Goal: Information Seeking & Learning: Learn about a topic

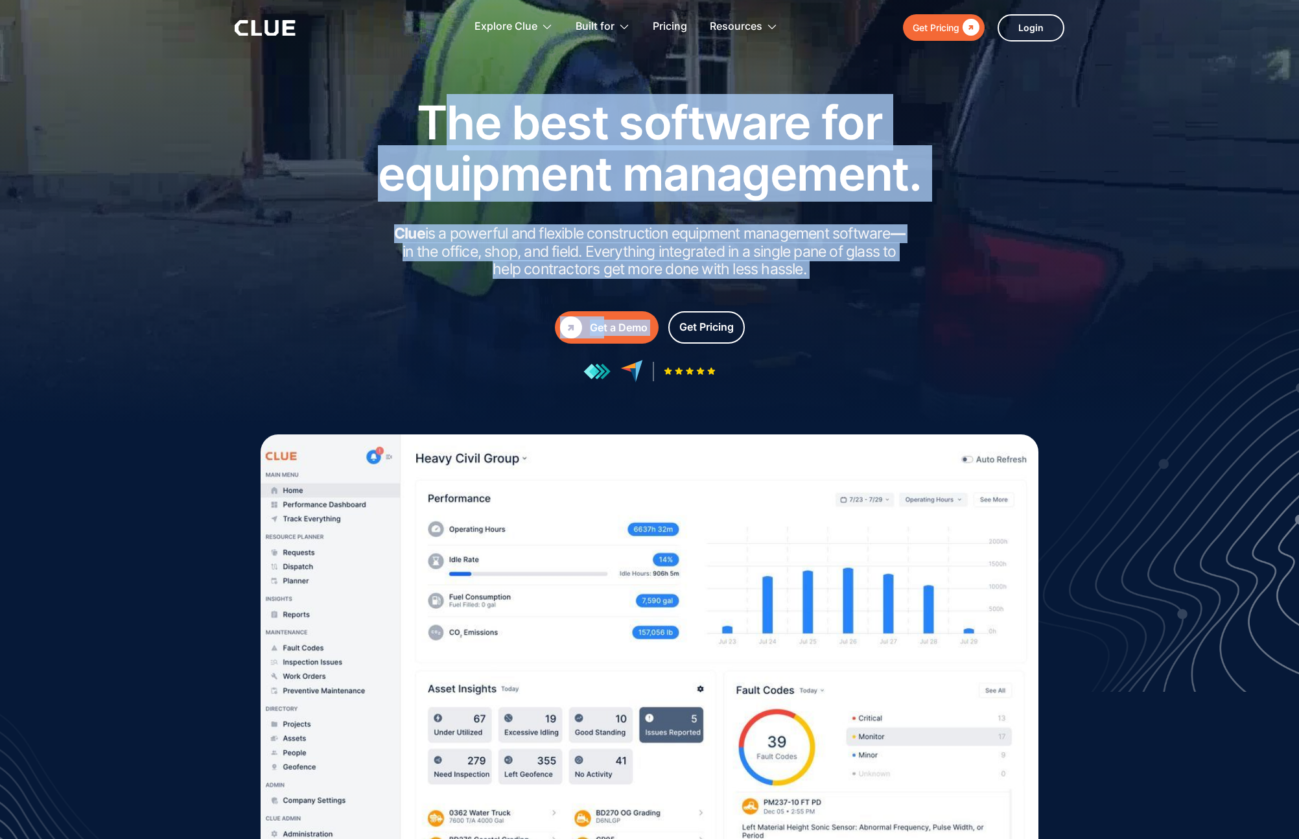
drag, startPoint x: 800, startPoint y: 291, endPoint x: 456, endPoint y: 135, distance: 377.5
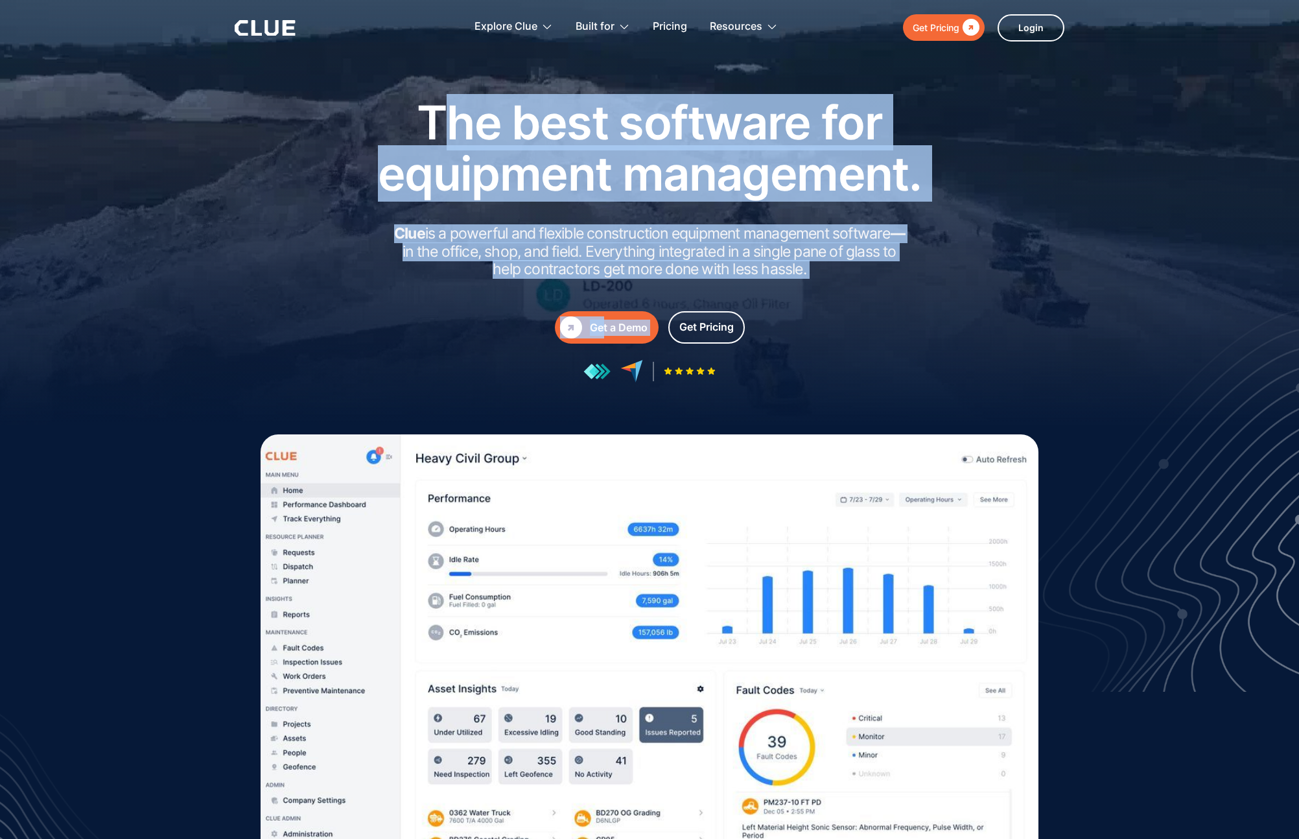
click at [456, 135] on div "The best software for equipment management. Clue is a powerful and flexible con…" at bounding box center [650, 240] width 584 height 286
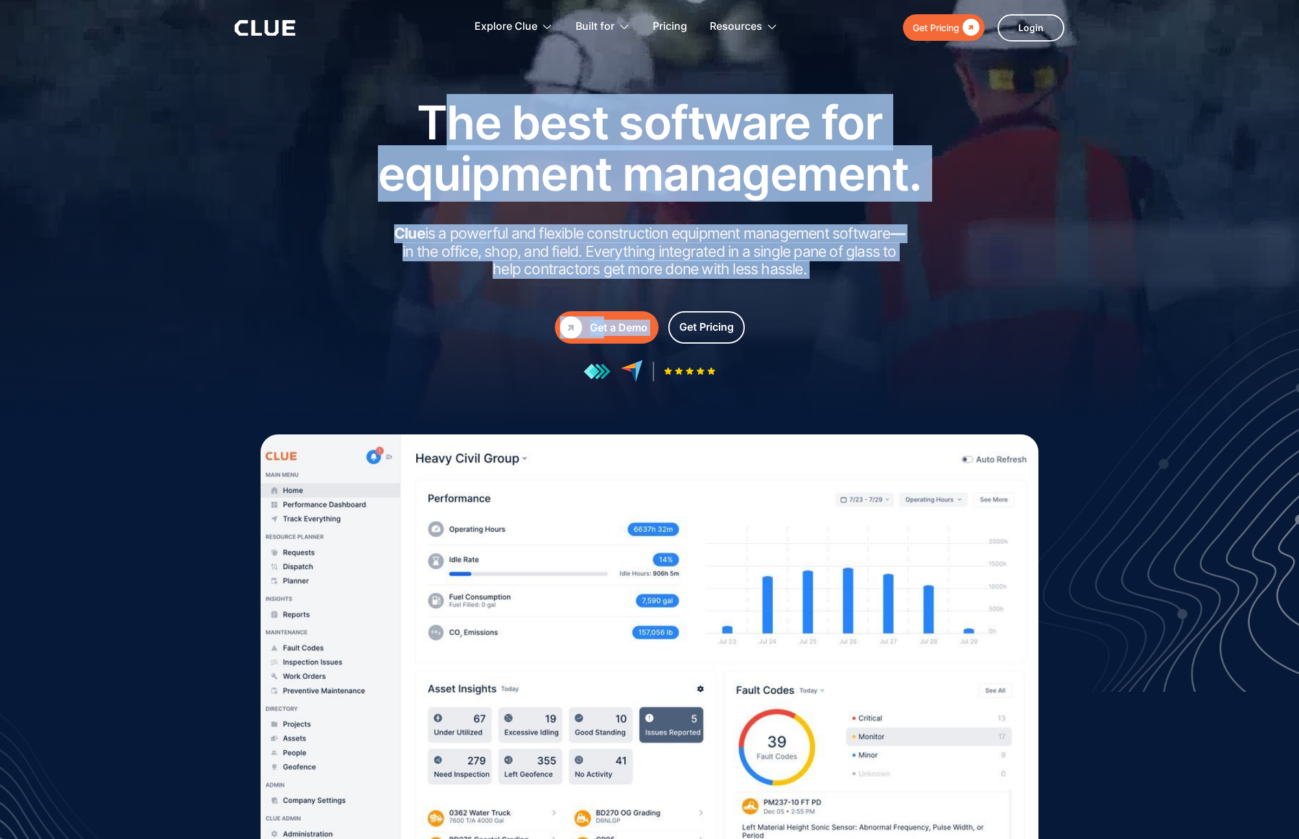
click at [456, 135] on h1 "The best software for equipment management." at bounding box center [650, 148] width 584 height 102
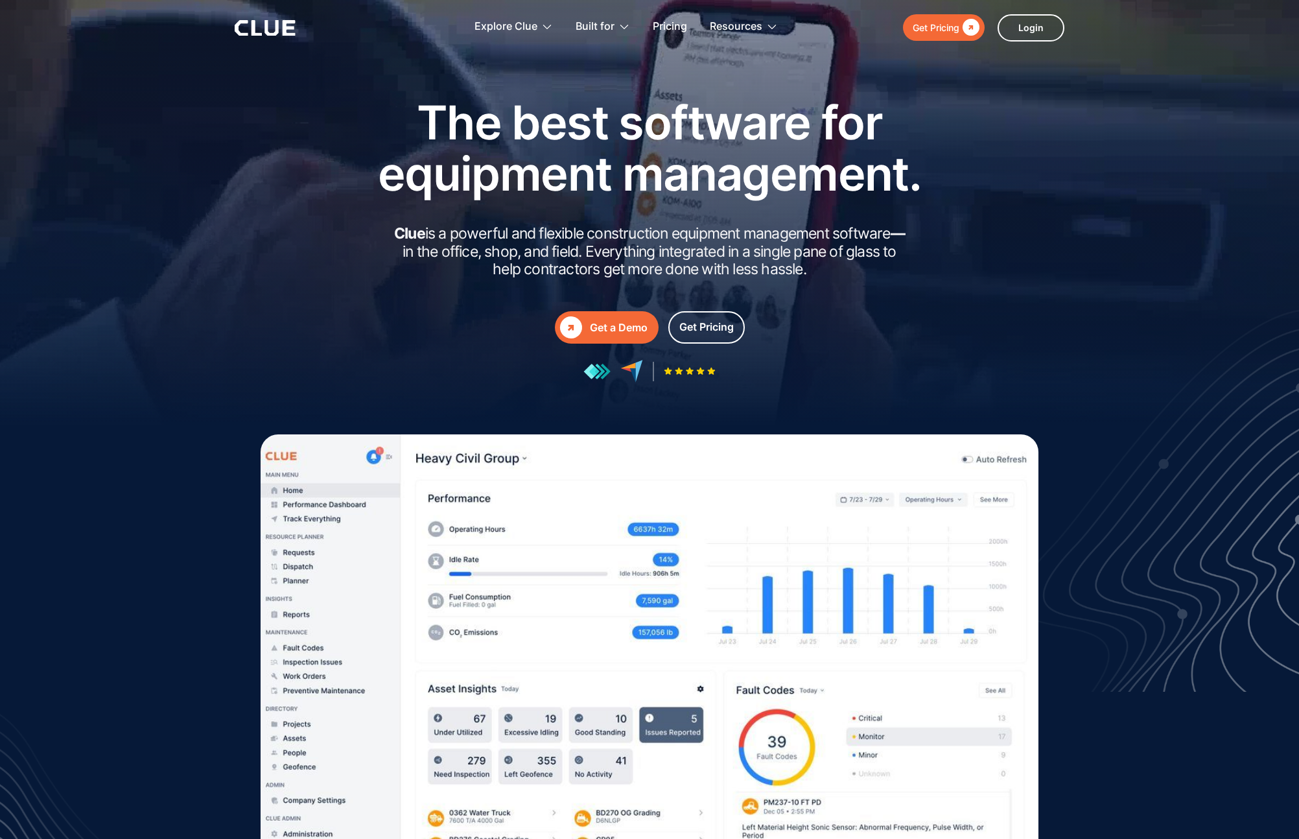
drag, startPoint x: 458, startPoint y: 137, endPoint x: 898, endPoint y: 264, distance: 458.2
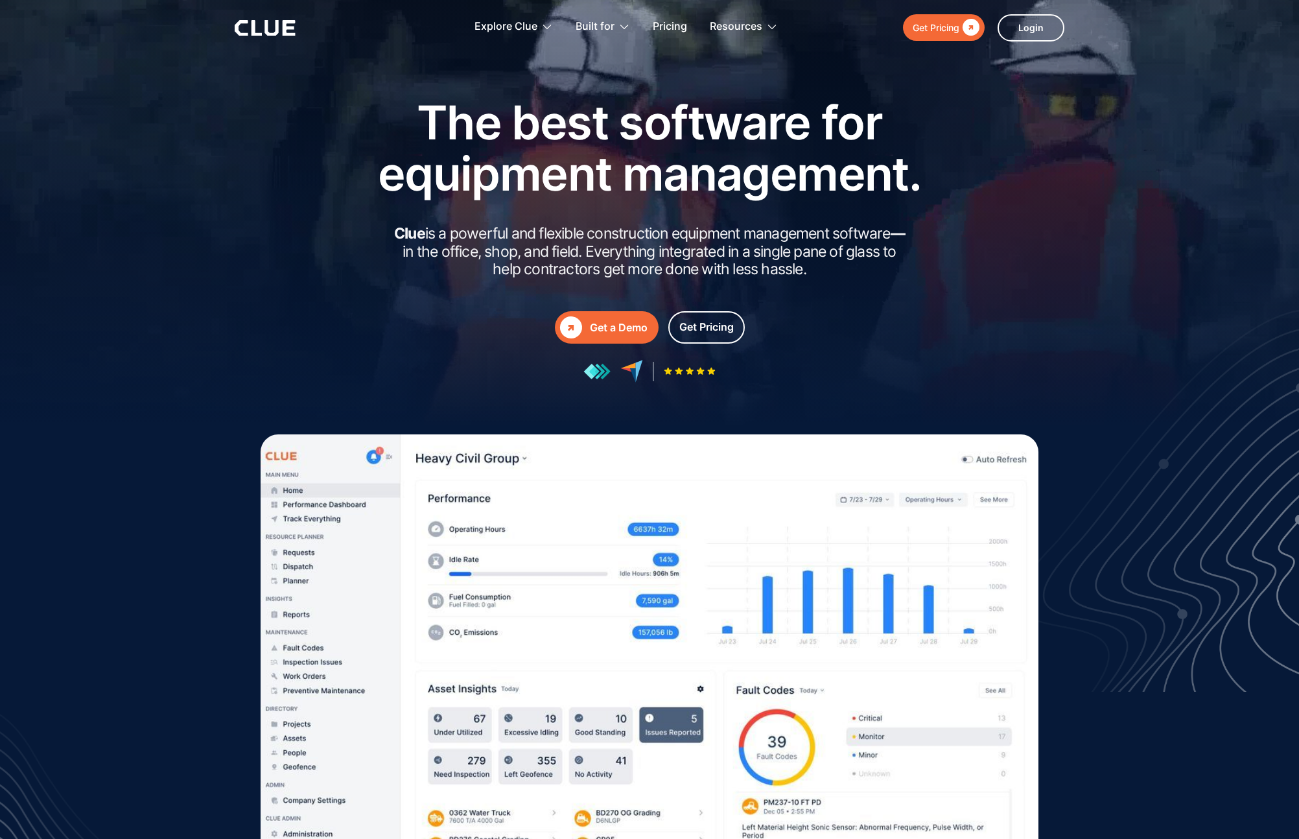
click at [895, 263] on div "The best software for equipment management. Clue is a powerful and flexible con…" at bounding box center [650, 240] width 584 height 286
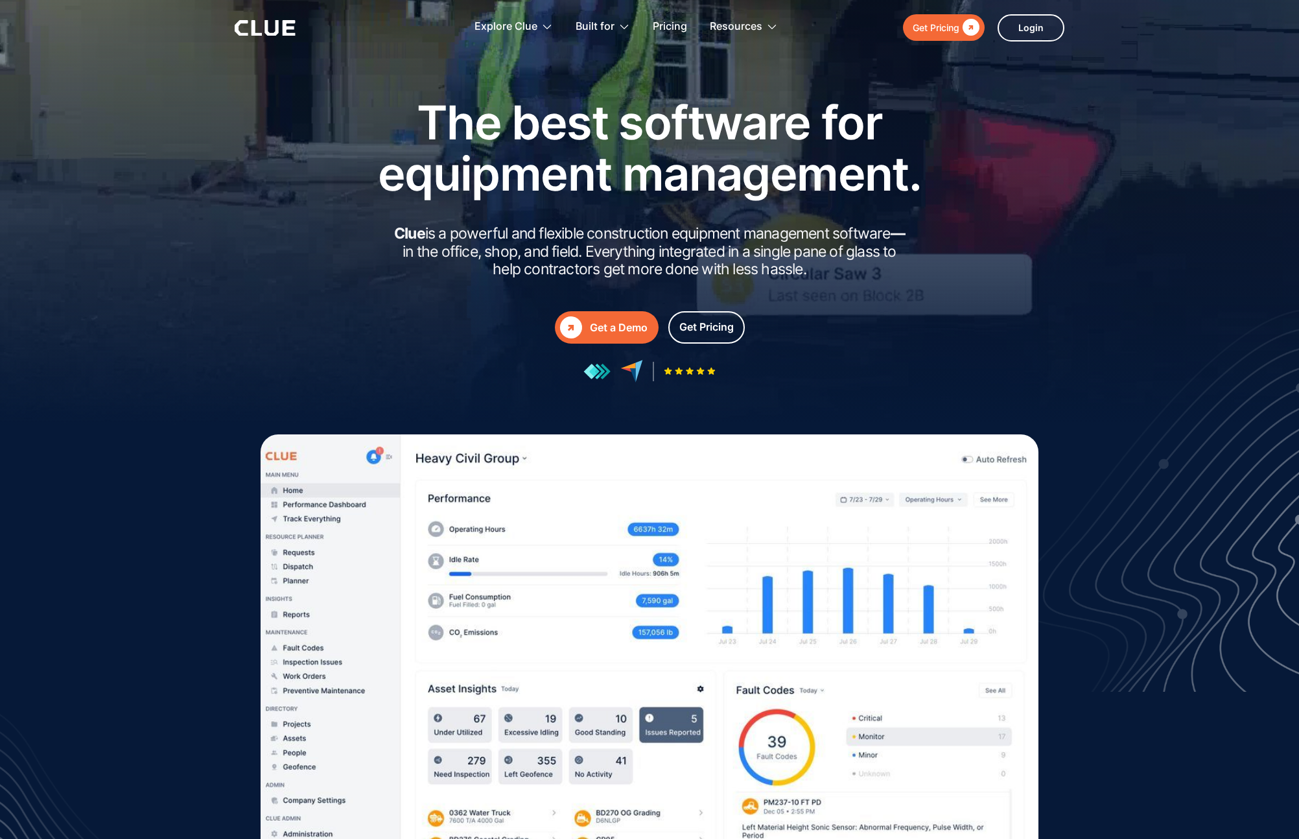
click at [898, 264] on h2 "Clue is a powerful and flexible construction equipment management software — in…" at bounding box center [649, 252] width 519 height 54
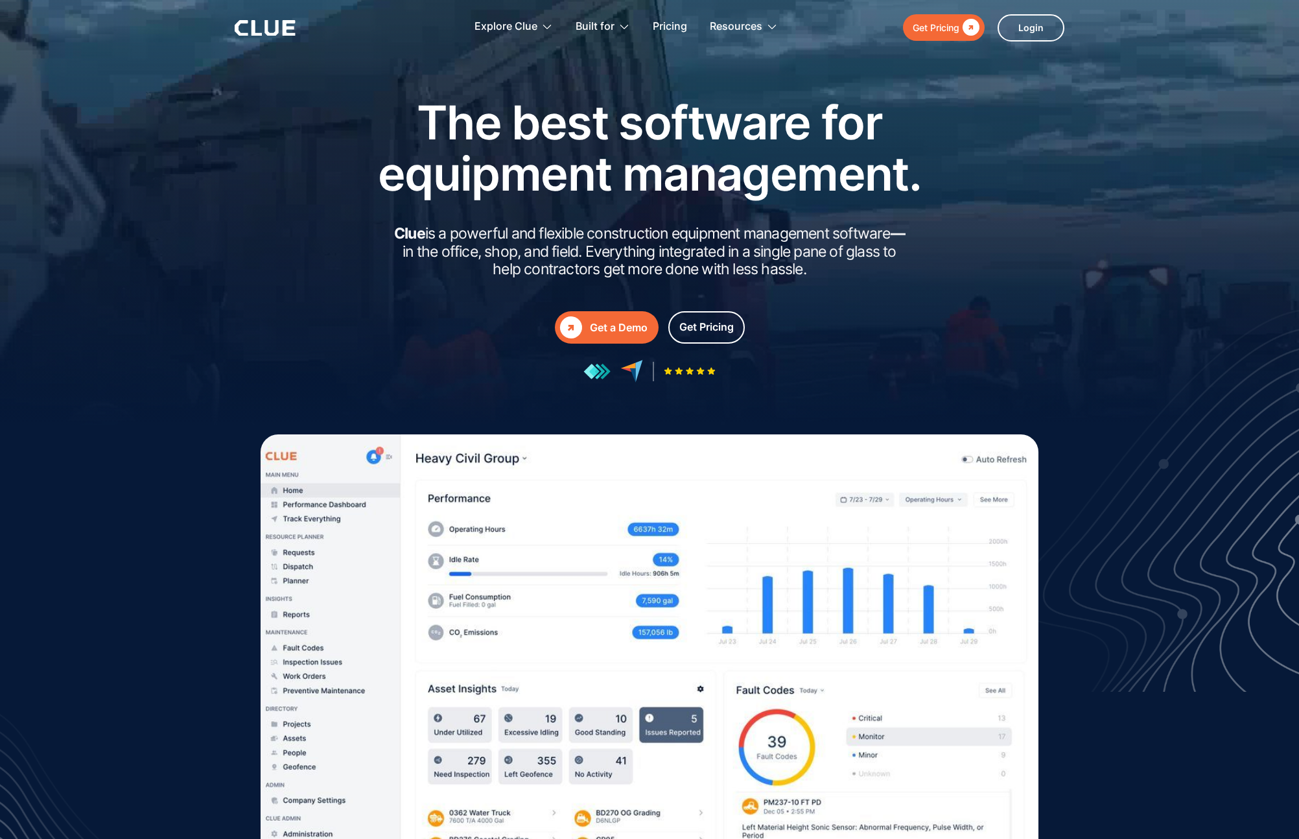
drag, startPoint x: 894, startPoint y: 271, endPoint x: 396, endPoint y: 126, distance: 518.1
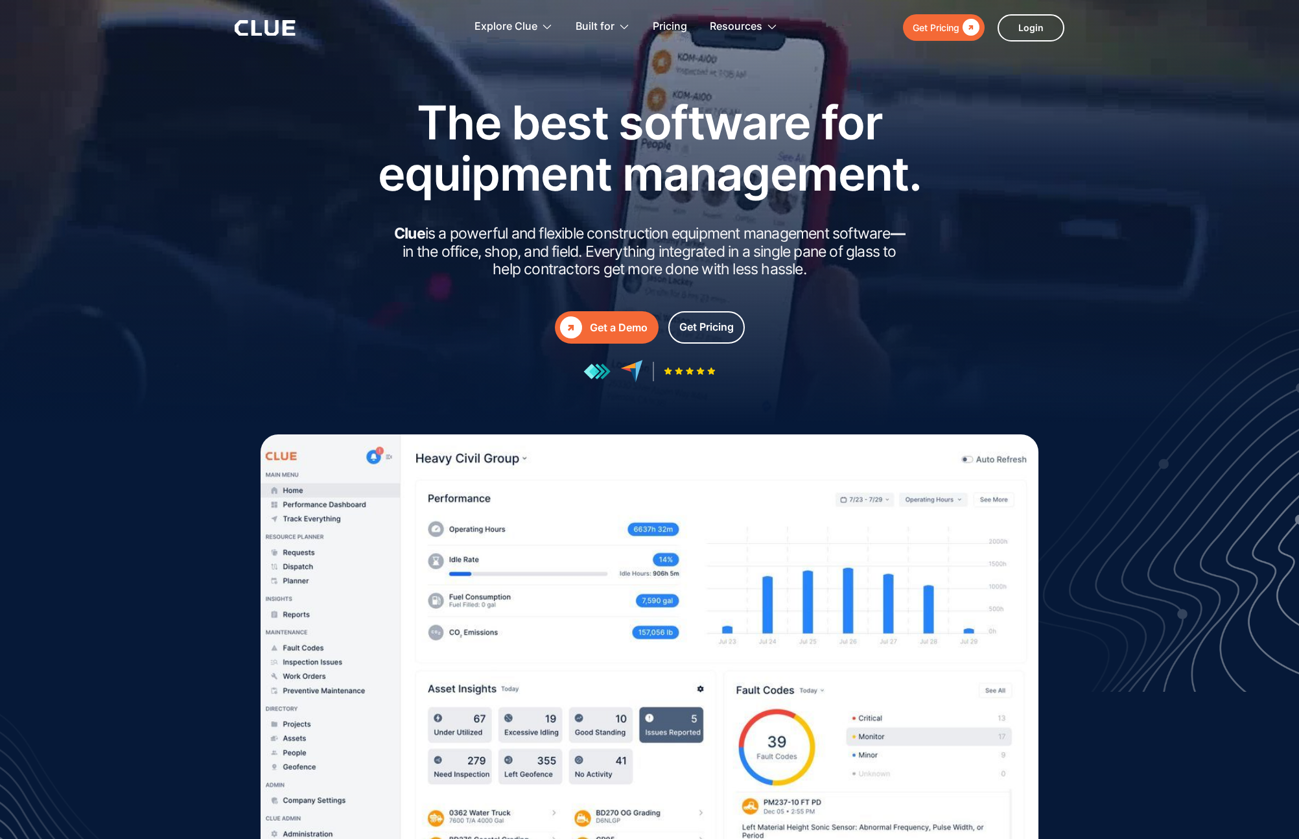
click at [396, 126] on div "The best software for equipment management. Clue is a powerful and flexible con…" at bounding box center [650, 240] width 584 height 286
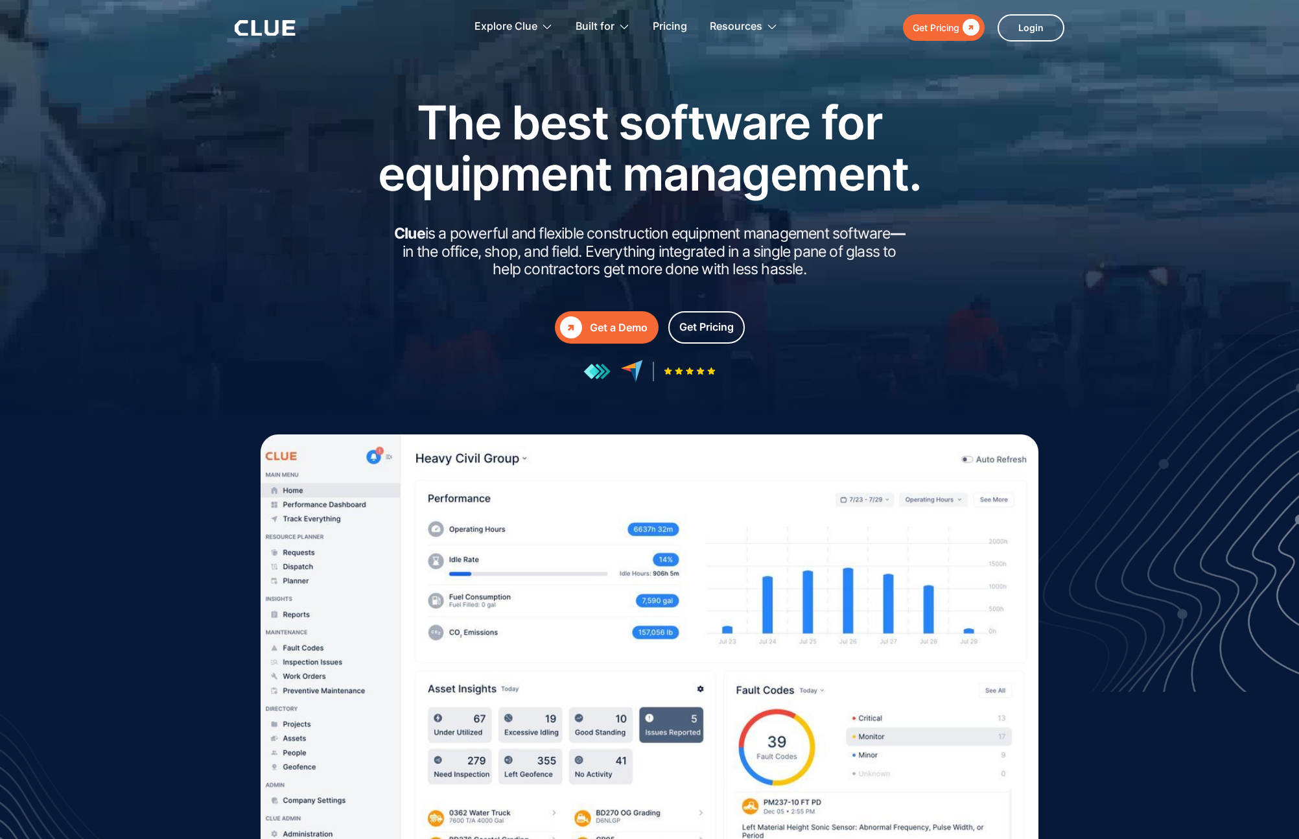
click at [396, 126] on h1 "The best software for equipment management." at bounding box center [650, 148] width 584 height 102
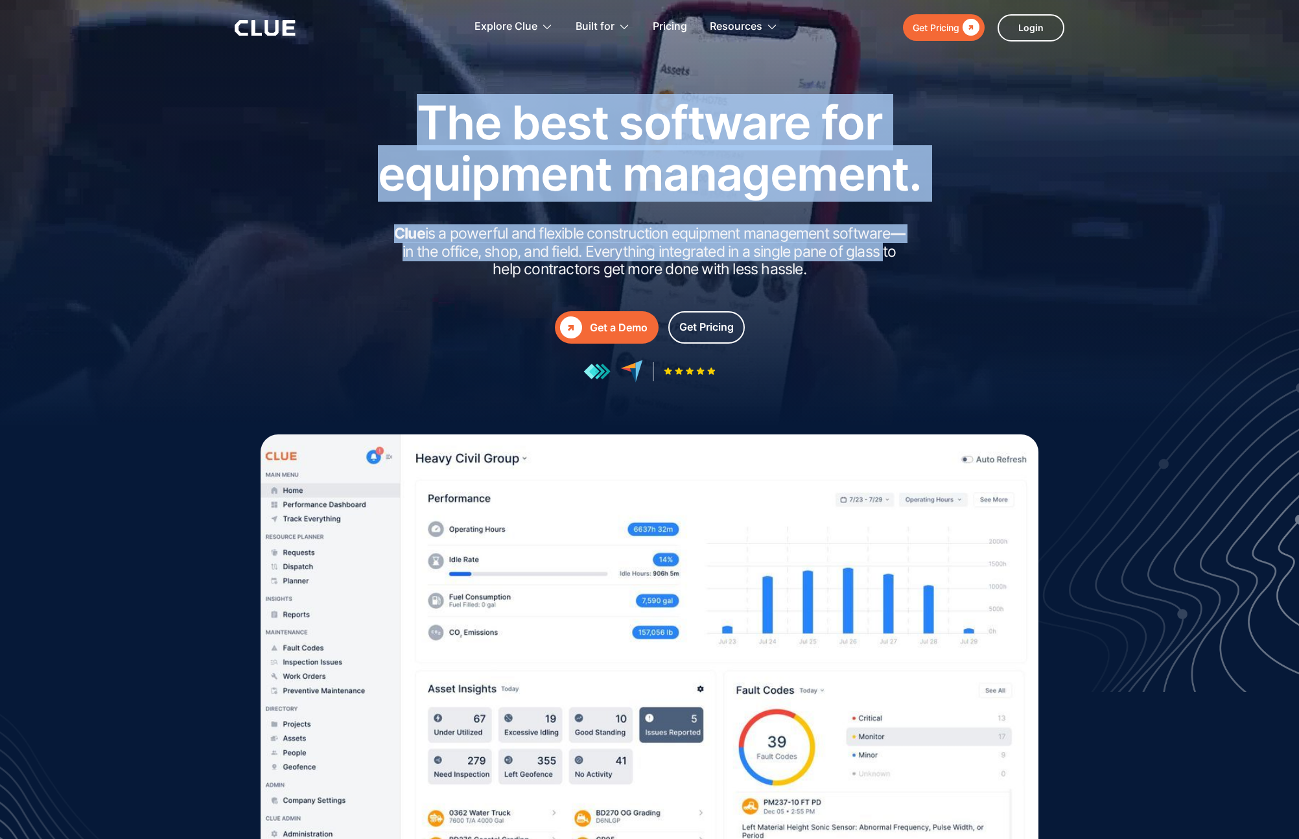
drag, startPoint x: 436, startPoint y: 141, endPoint x: 955, endPoint y: 255, distance: 531.8
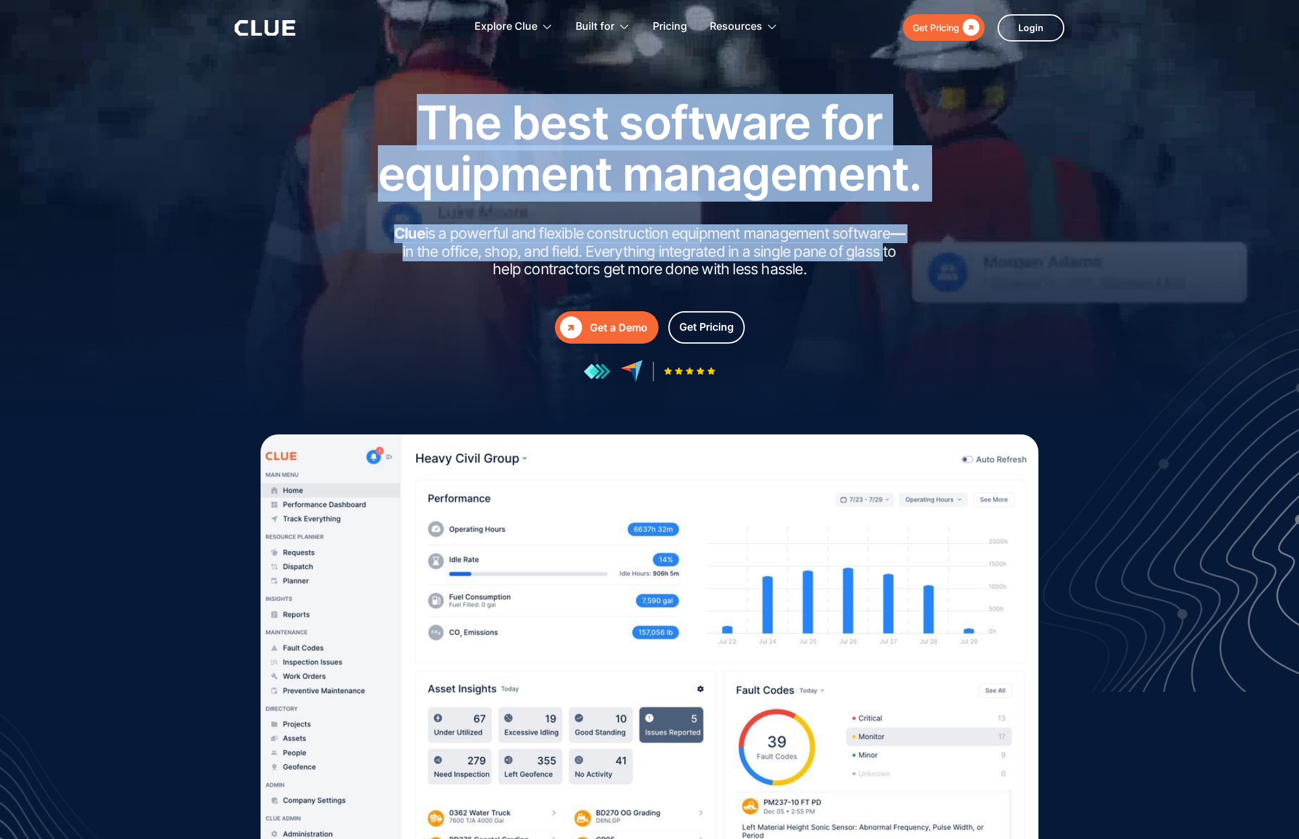
click at [943, 254] on div "The best software for equipment management. Clue is a powerful and flexible con…" at bounding box center [649, 240] width 765 height 286
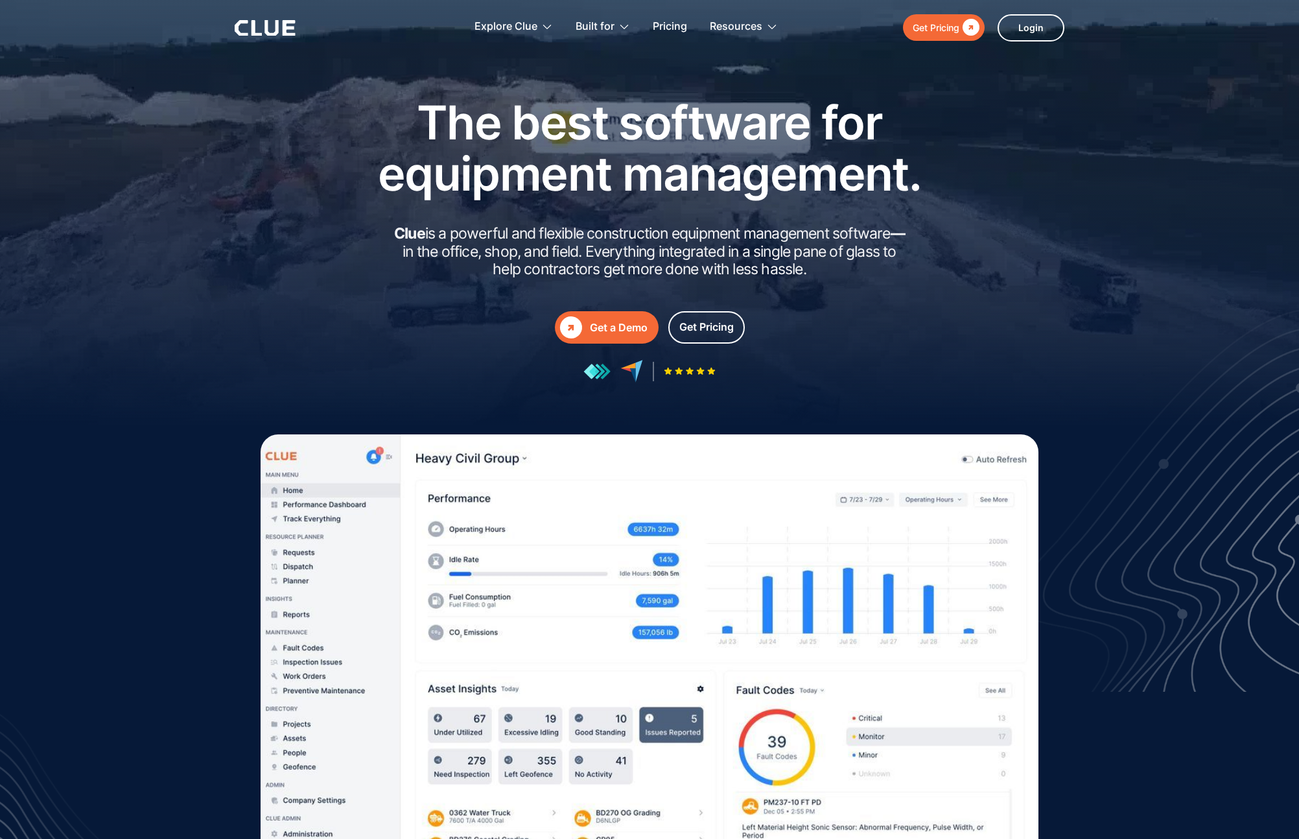
click at [953, 270] on div "The best software for equipment management. Clue is a powerful and flexible con…" at bounding box center [649, 240] width 765 height 286
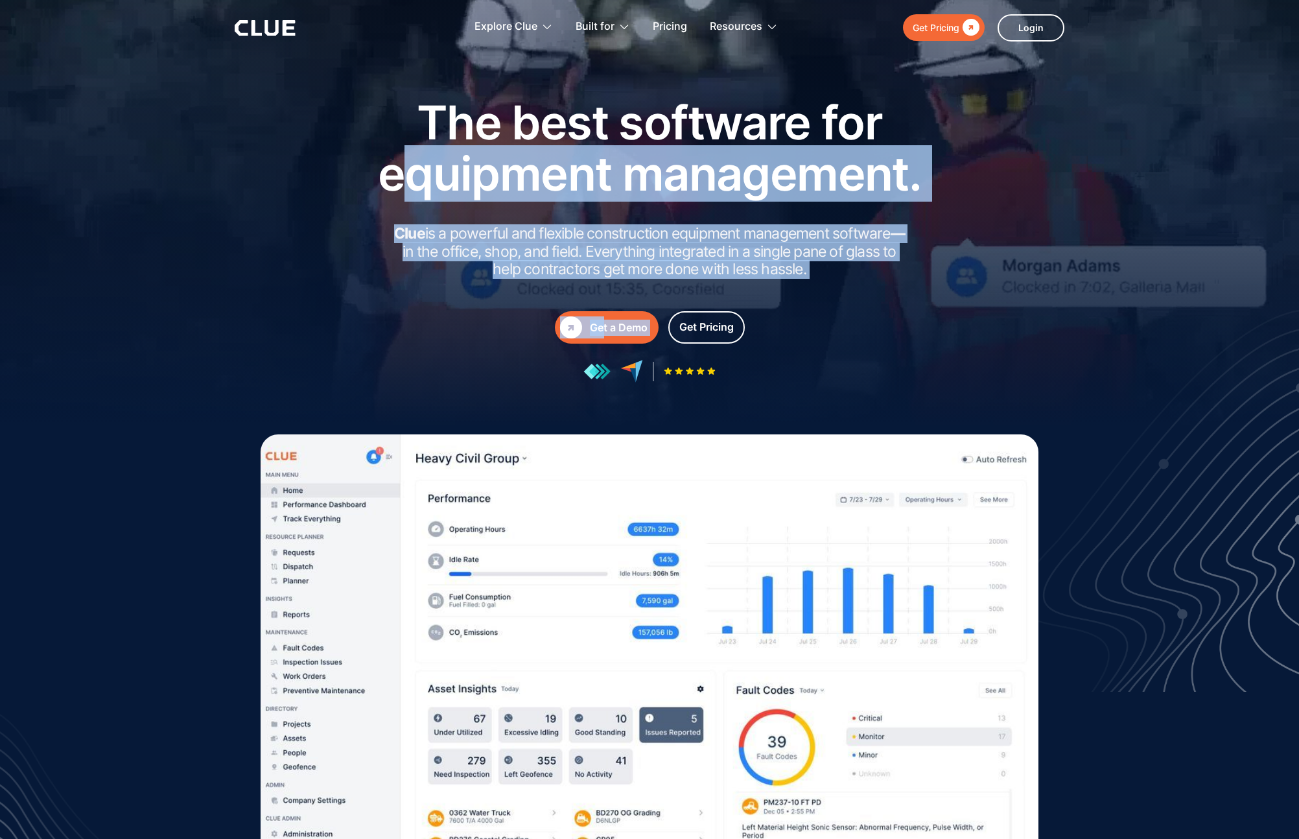
drag, startPoint x: 744, startPoint y: 238, endPoint x: 392, endPoint y: 150, distance: 362.8
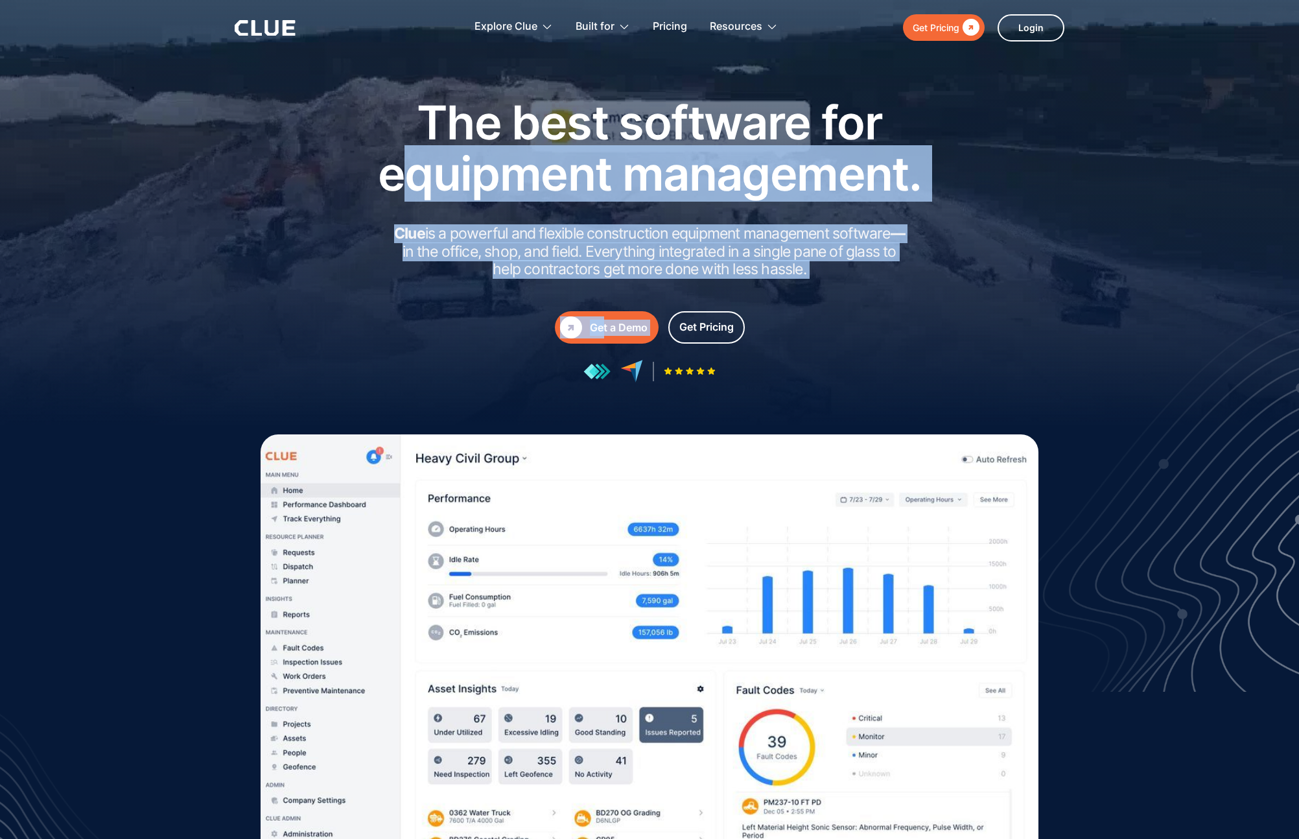
click at [392, 151] on div "The best software for equipment management. Clue is a powerful and flexible con…" at bounding box center [650, 240] width 584 height 286
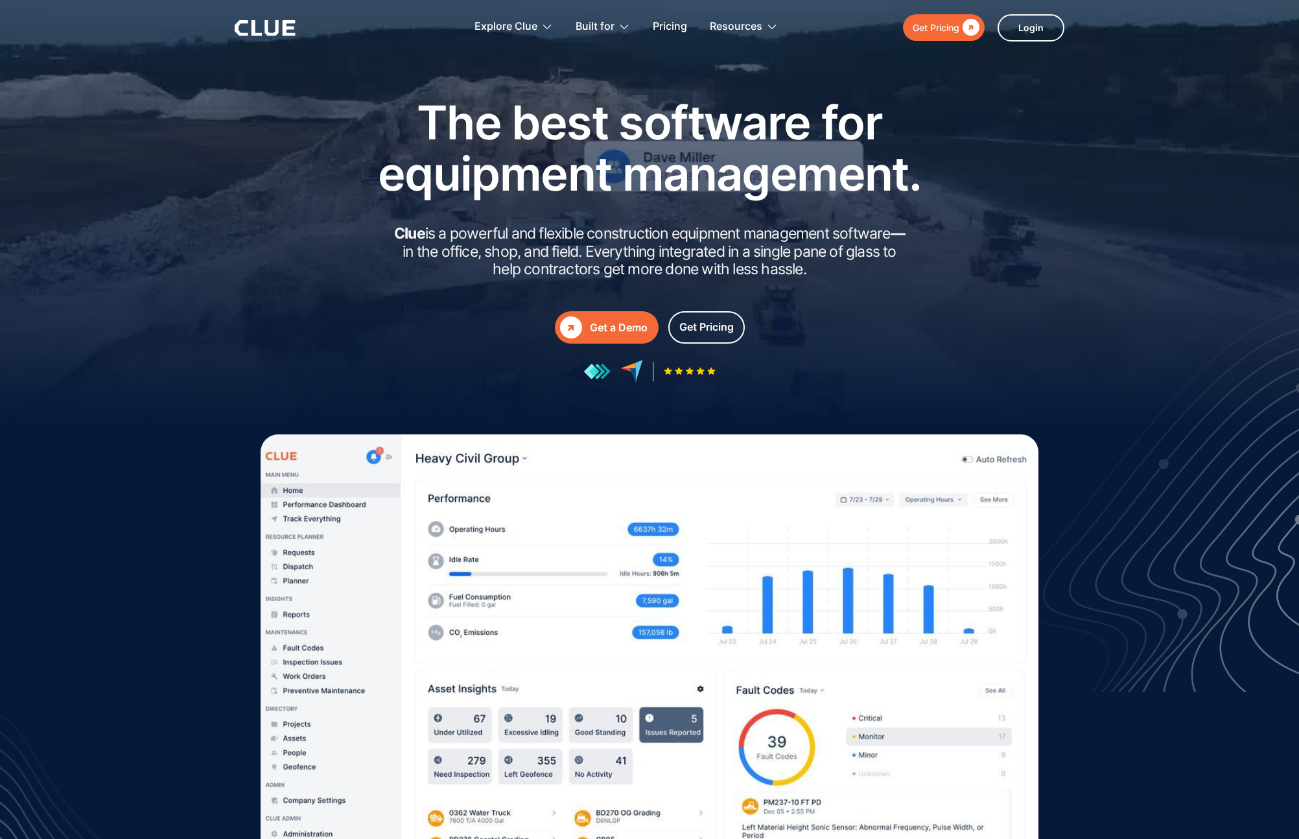
click at [392, 150] on h1 "The best software for equipment management." at bounding box center [650, 148] width 584 height 102
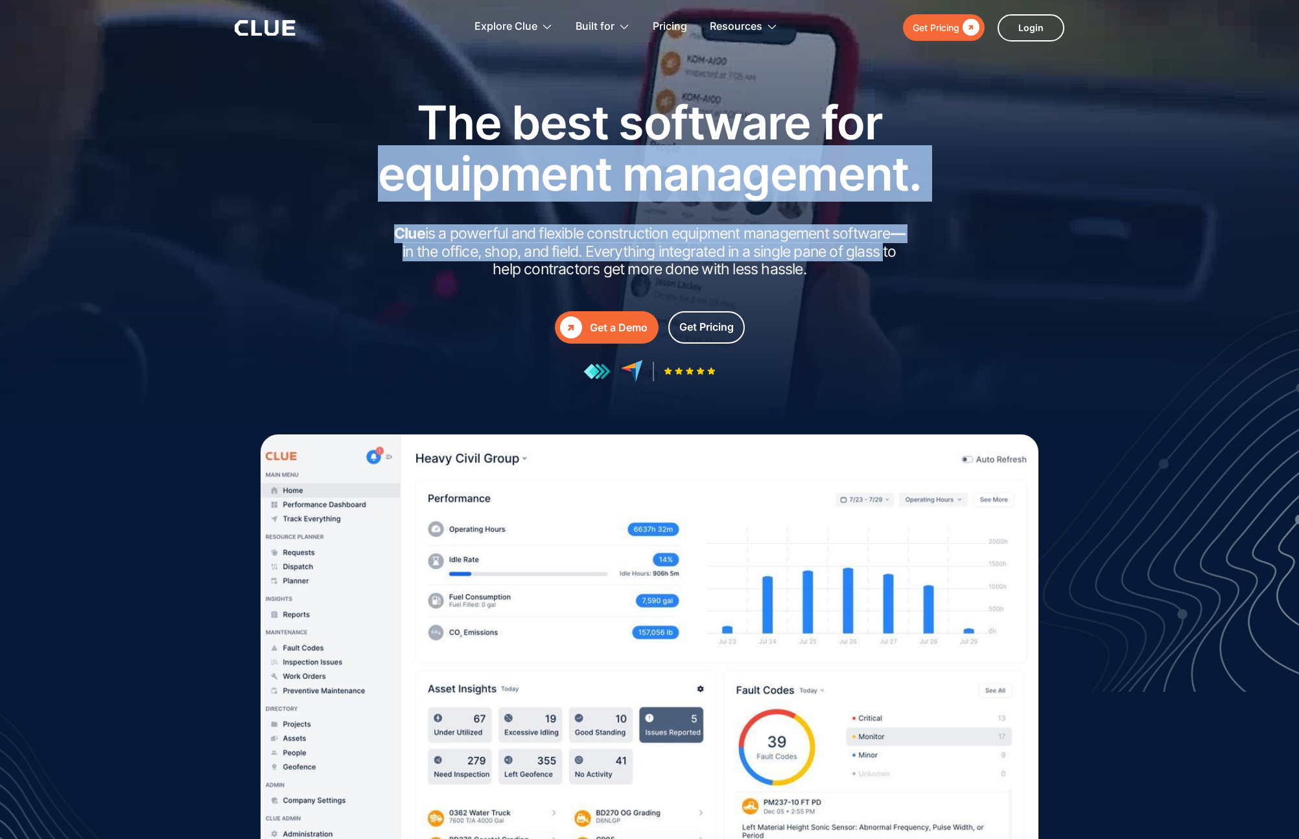
drag, startPoint x: 392, startPoint y: 150, endPoint x: 906, endPoint y: 257, distance: 525.8
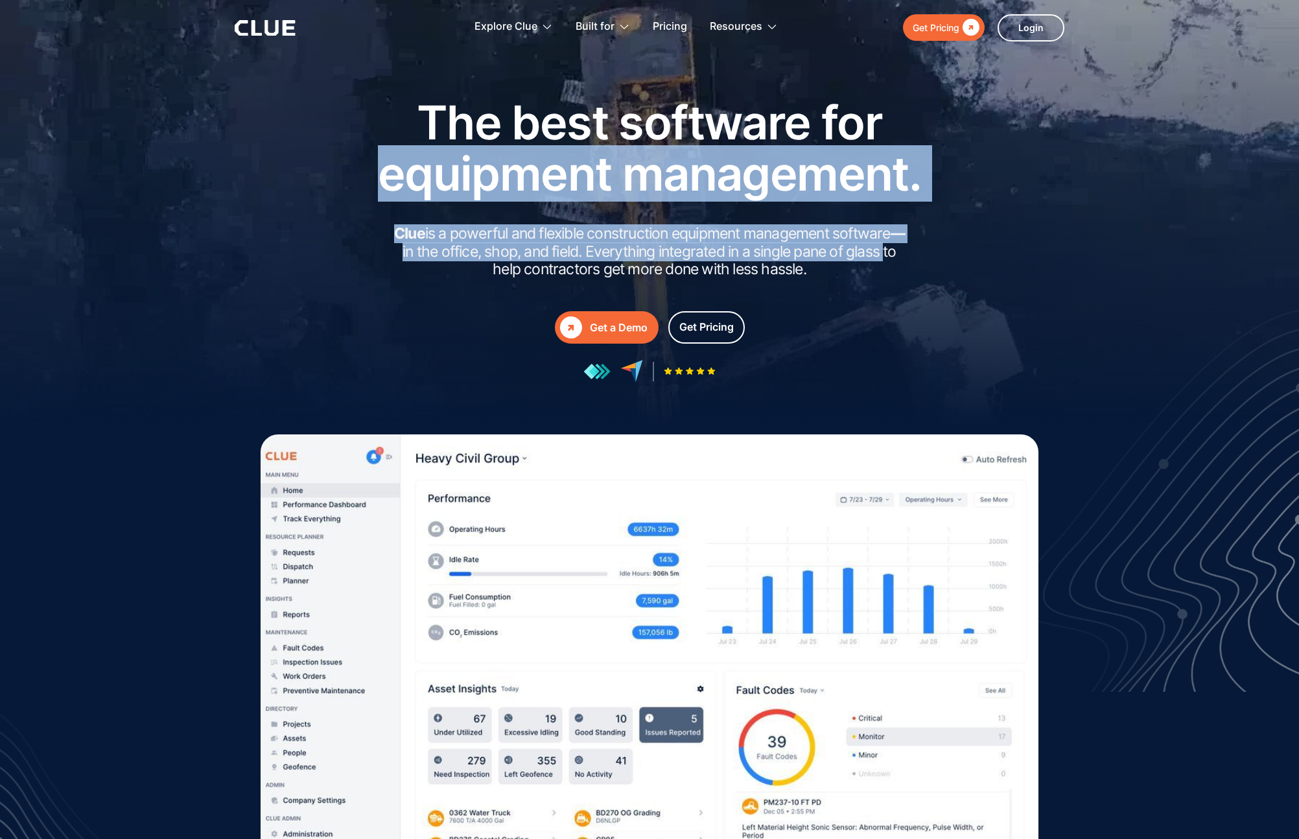
click at [891, 254] on div "The best software for equipment management. Clue is a powerful and flexible con…" at bounding box center [650, 240] width 584 height 286
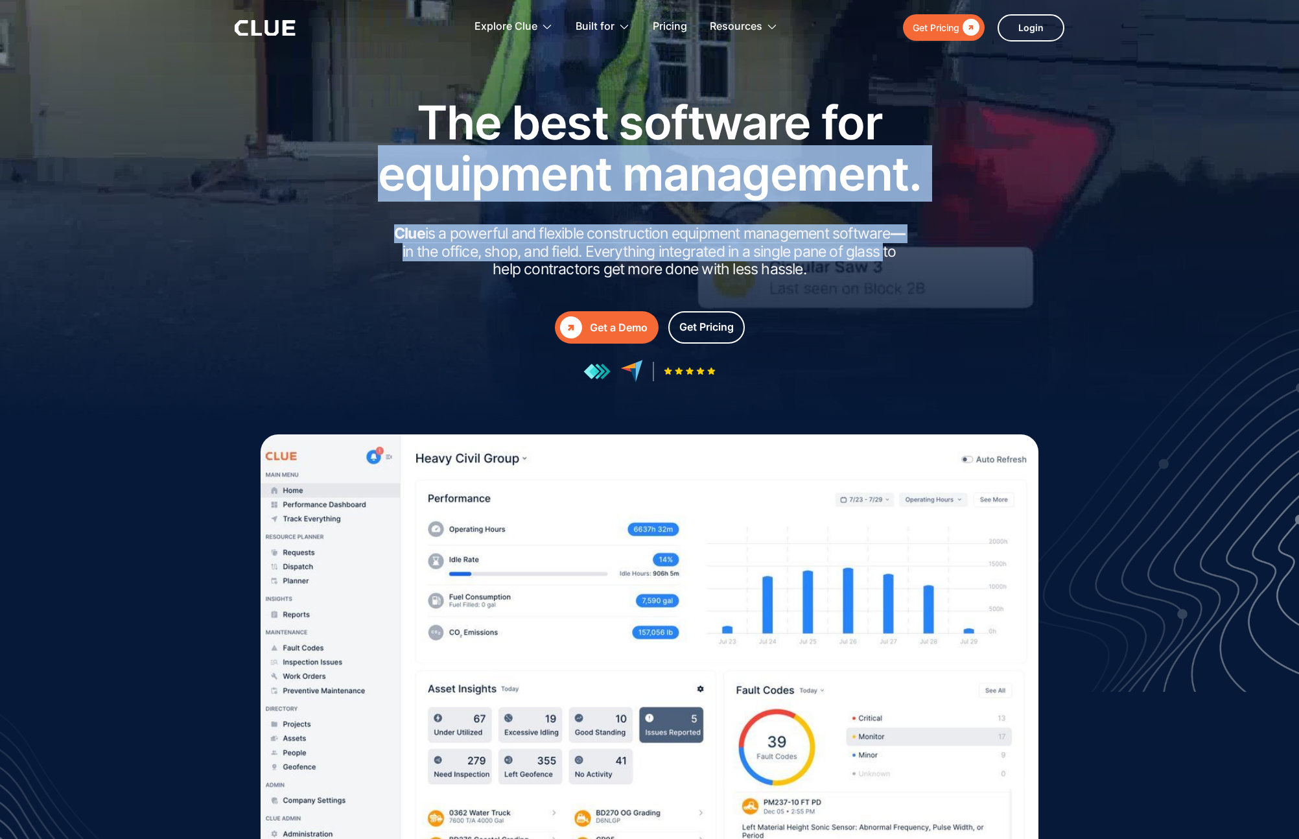
click at [906, 257] on h2 "Clue is a powerful and flexible construction equipment management software — in…" at bounding box center [649, 252] width 519 height 54
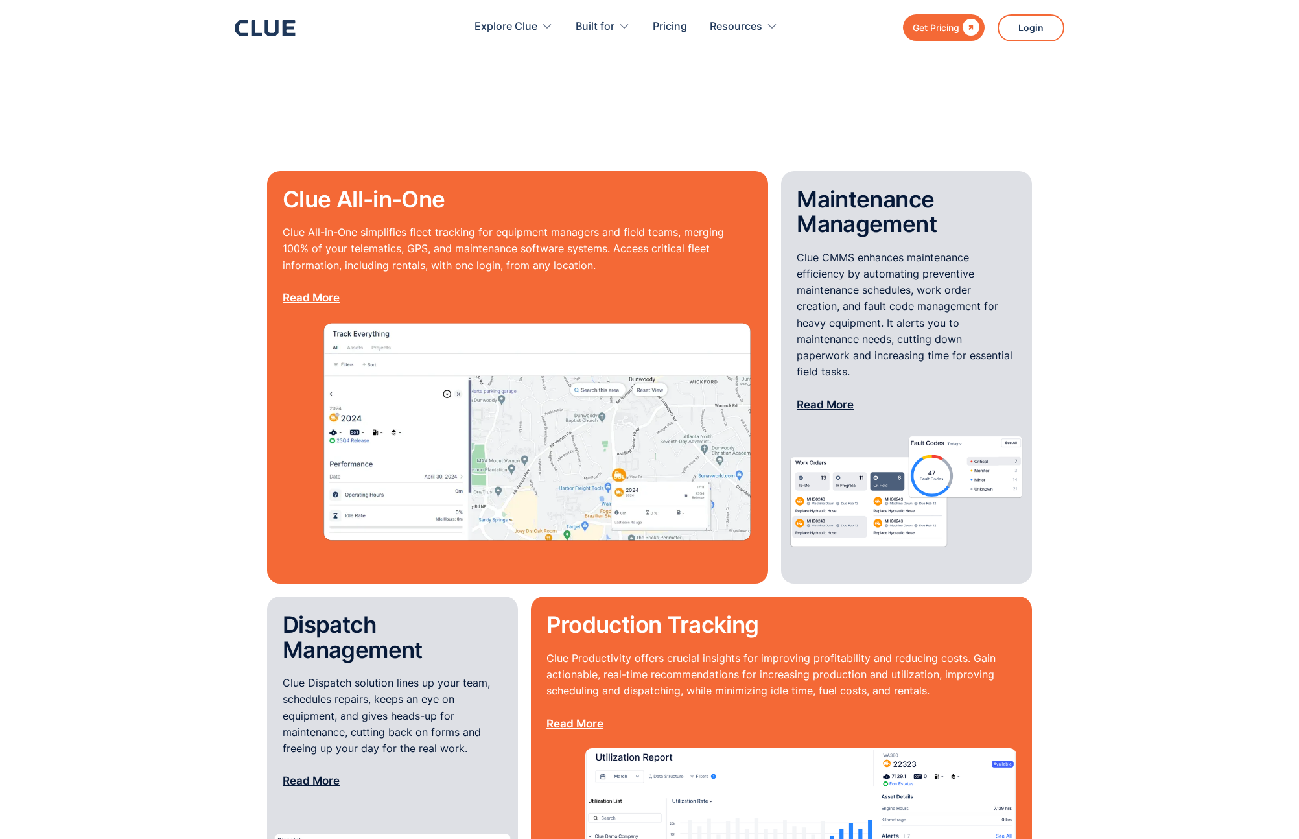
scroll to position [1233, 0]
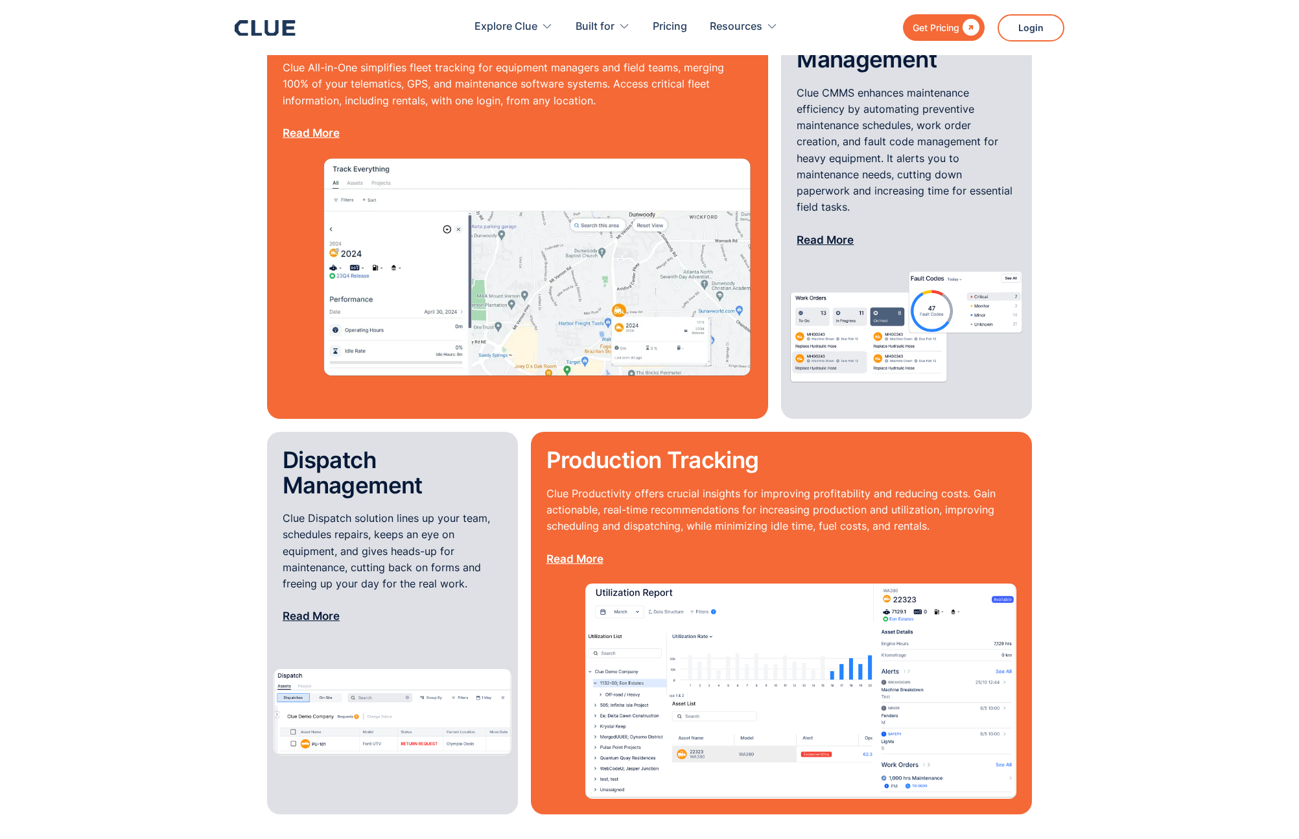
click at [1098, 419] on section "Clue All-in-One Clue All-in-One simplifies fleet tracking for equipment manager…" at bounding box center [649, 410] width 1299 height 899
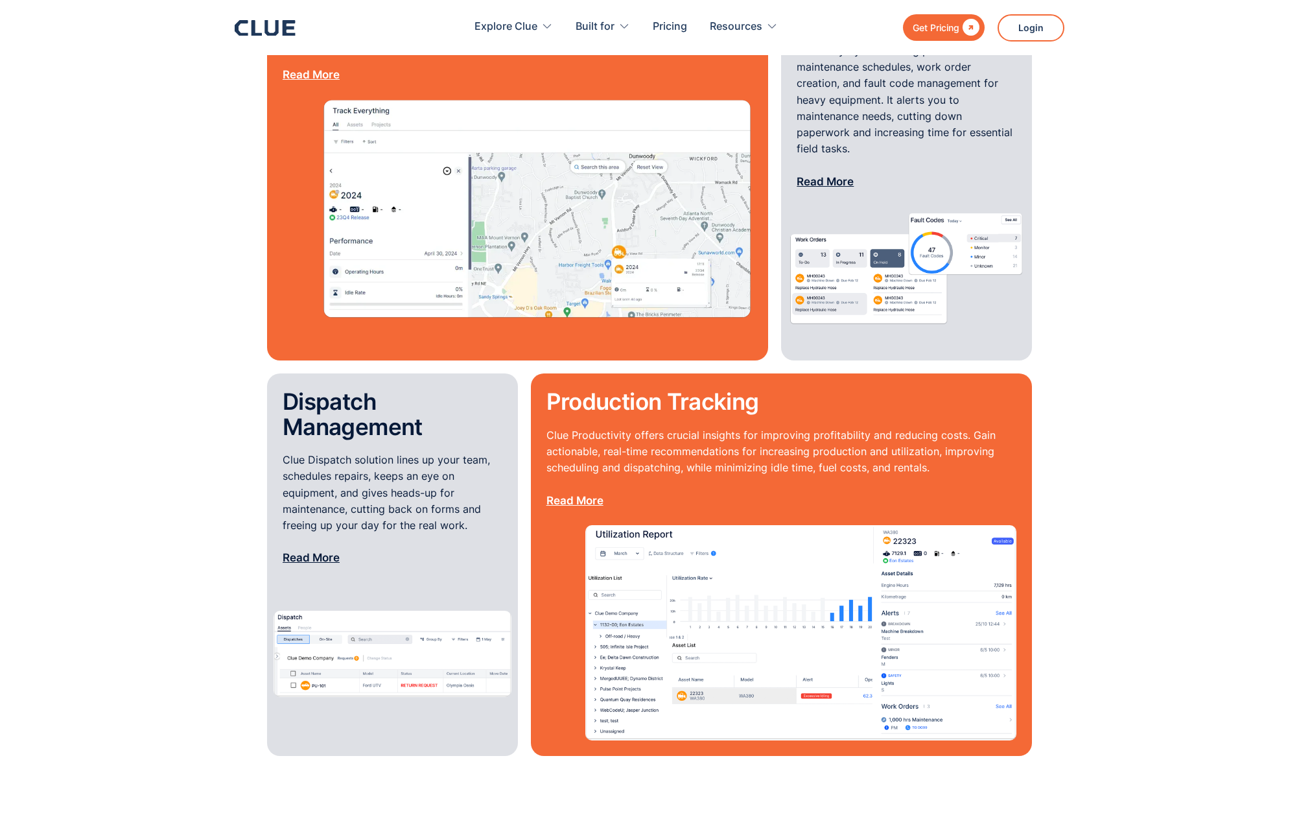
scroll to position [1301, 0]
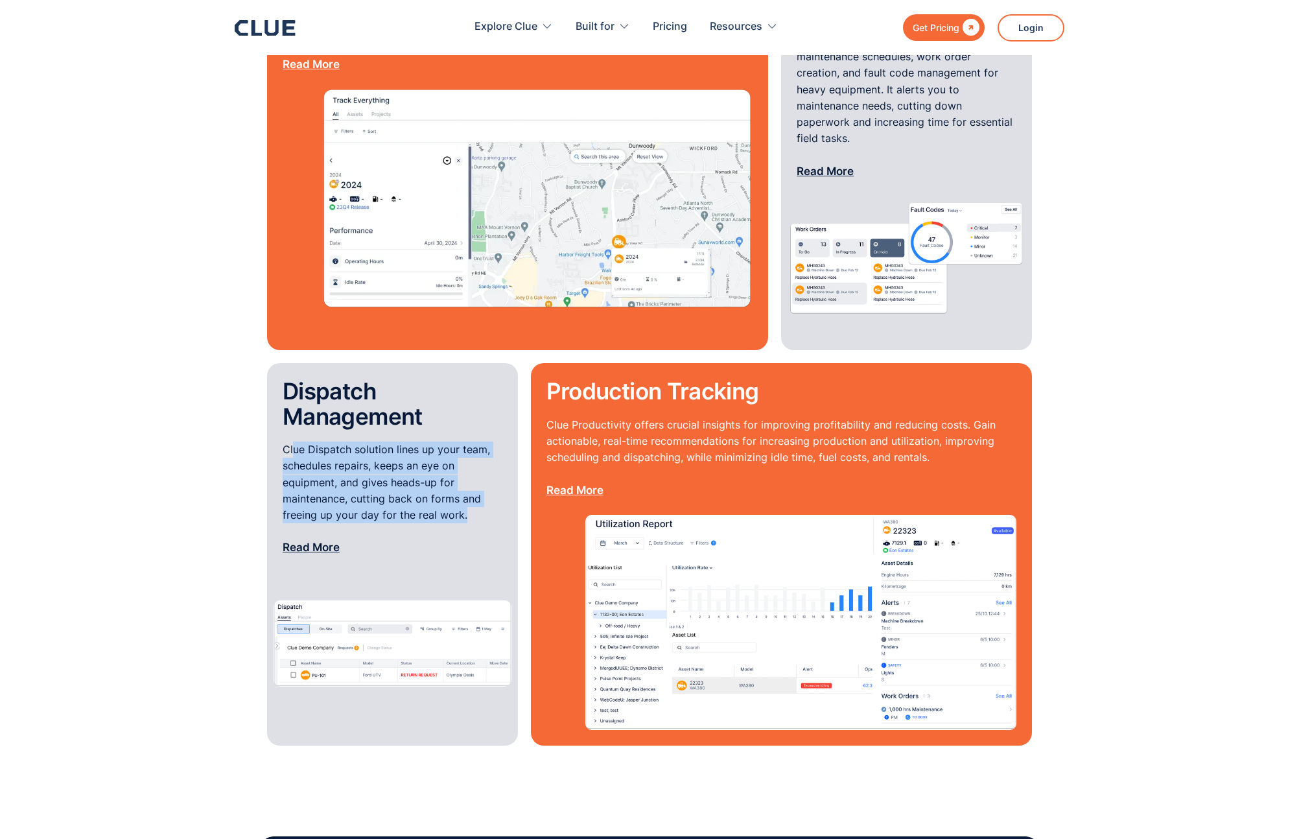
drag, startPoint x: 491, startPoint y: 490, endPoint x: 293, endPoint y: 430, distance: 206.8
click at [293, 442] on p "Clue Dispatch solution lines up your team, schedules repairs, keeps an eye on e…" at bounding box center [393, 499] width 220 height 114
drag, startPoint x: 300, startPoint y: 432, endPoint x: 428, endPoint y: 471, distance: 134.0
click at [420, 469] on p "Clue Dispatch solution lines up your team, schedules repairs, keeps an eye on e…" at bounding box center [393, 499] width 220 height 114
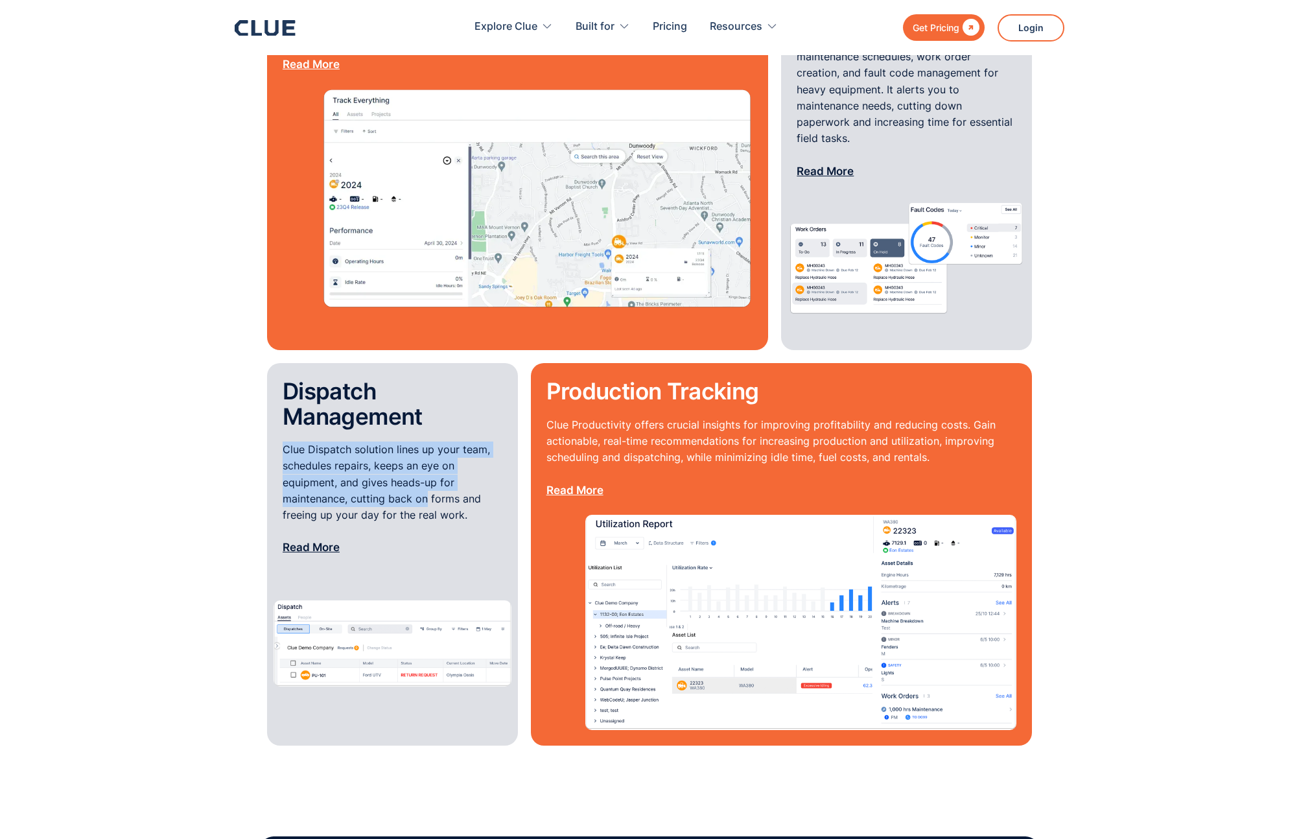
drag, startPoint x: 428, startPoint y: 471, endPoint x: 460, endPoint y: 485, distance: 35.4
click at [428, 471] on p "Clue Dispatch solution lines up your team, schedules repairs, keeps an eye on e…" at bounding box center [393, 499] width 220 height 114
drag, startPoint x: 469, startPoint y: 495, endPoint x: 317, endPoint y: 425, distance: 167.4
click at [318, 442] on p "Clue Dispatch solution lines up your team, schedules repairs, keeps an eye on e…" at bounding box center [393, 499] width 220 height 114
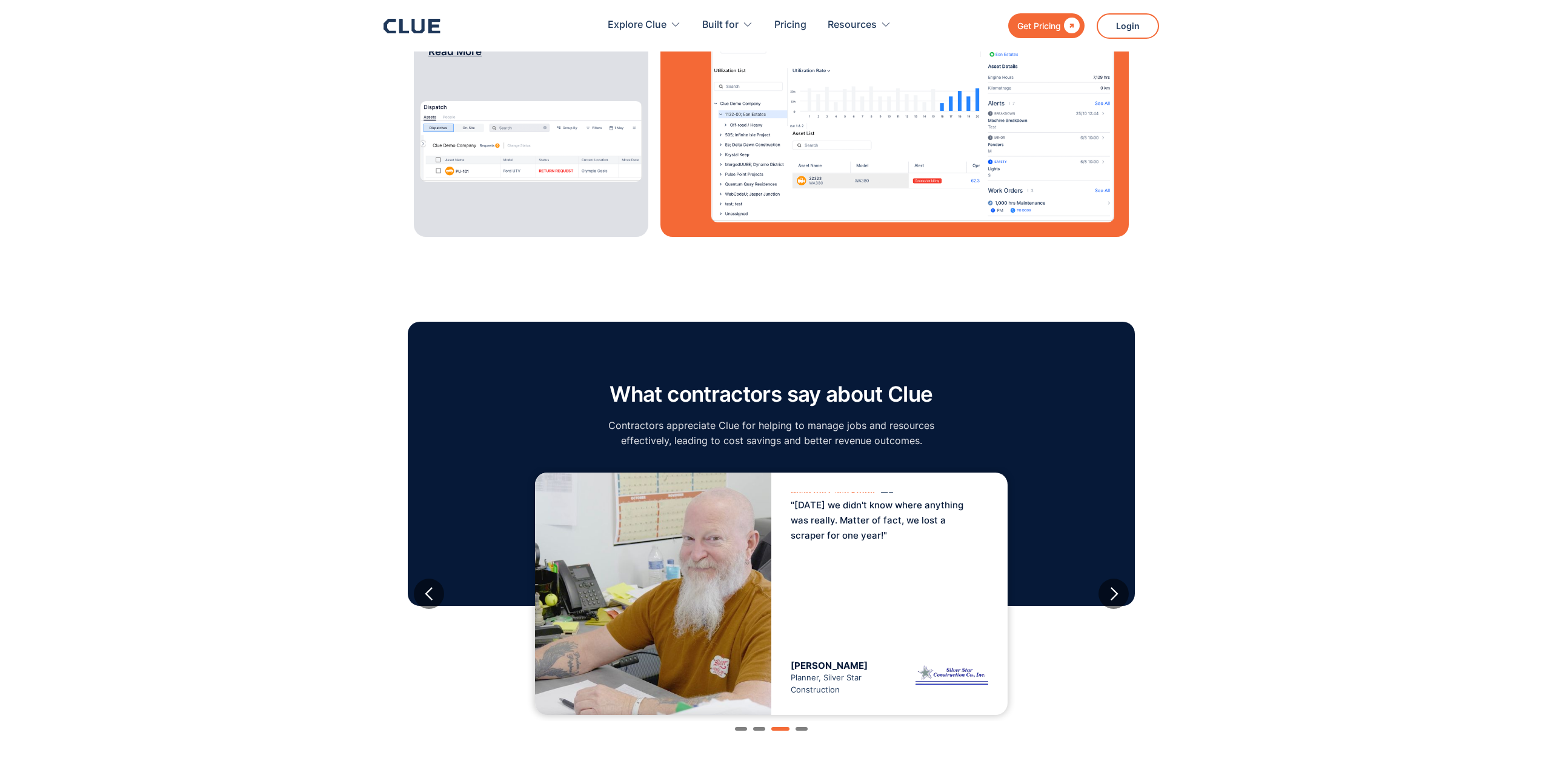
scroll to position [1963, 0]
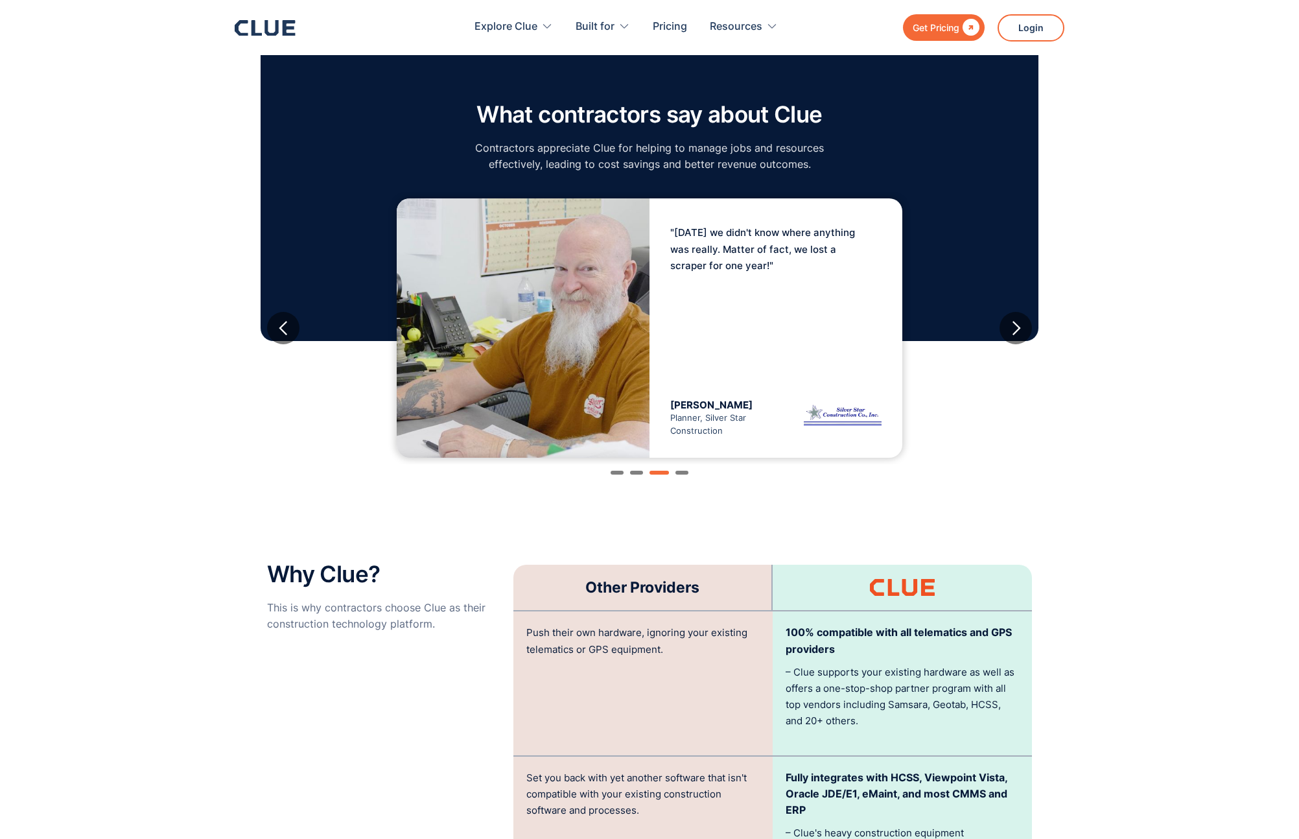
click at [1059, 446] on section "What contractors say about Clue Contractors appreciate Clue for helping to mana…" at bounding box center [649, 248] width 1299 height 512
